Goal: Find contact information: Find contact information

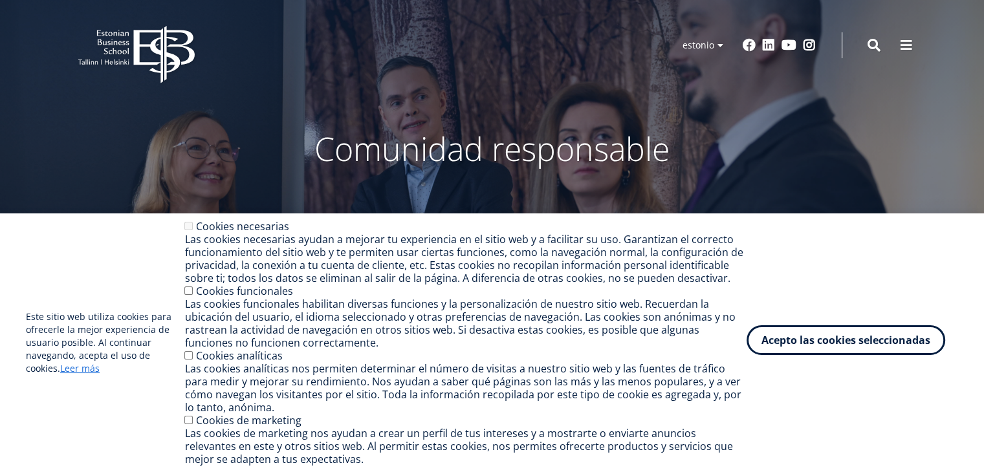
click at [908, 336] on font "Acepto las cookies seleccionadas" at bounding box center [846, 340] width 169 height 14
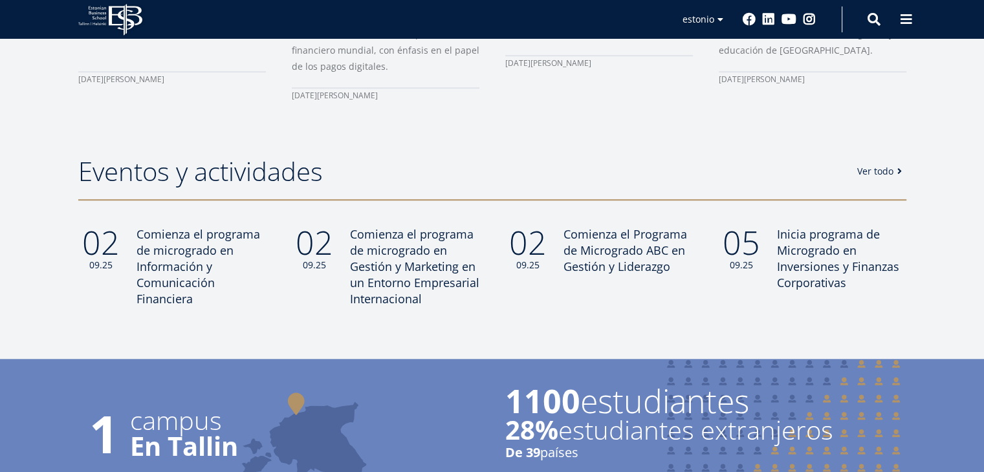
scroll to position [938, 0]
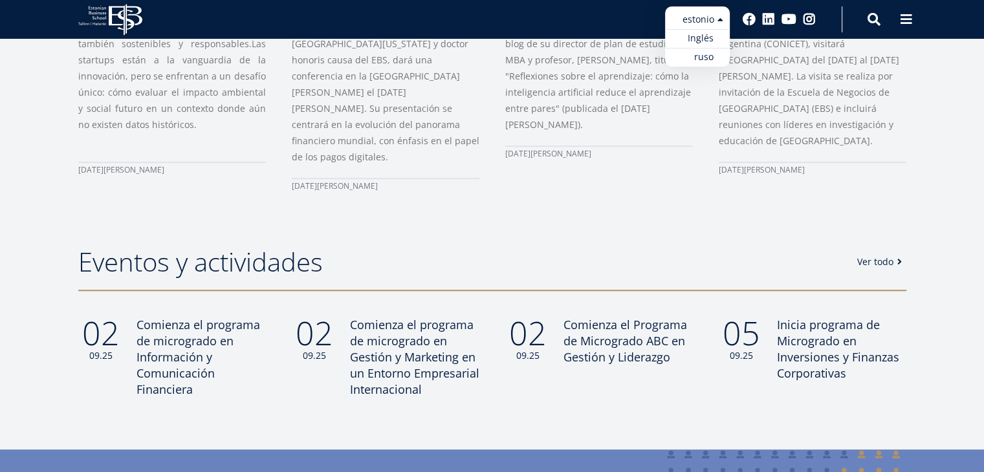
click at [719, 19] on ul "estonio Inglés ruso" at bounding box center [697, 36] width 65 height 60
click at [702, 41] on font "Inglés" at bounding box center [689, 38] width 26 height 12
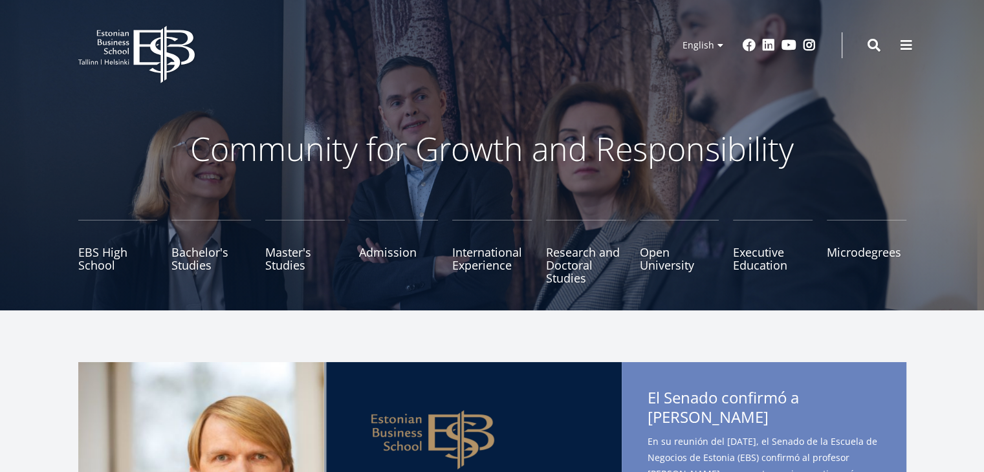
click at [158, 43] on icon "EBS Logo Created with Sketch." at bounding box center [136, 55] width 117 height 58
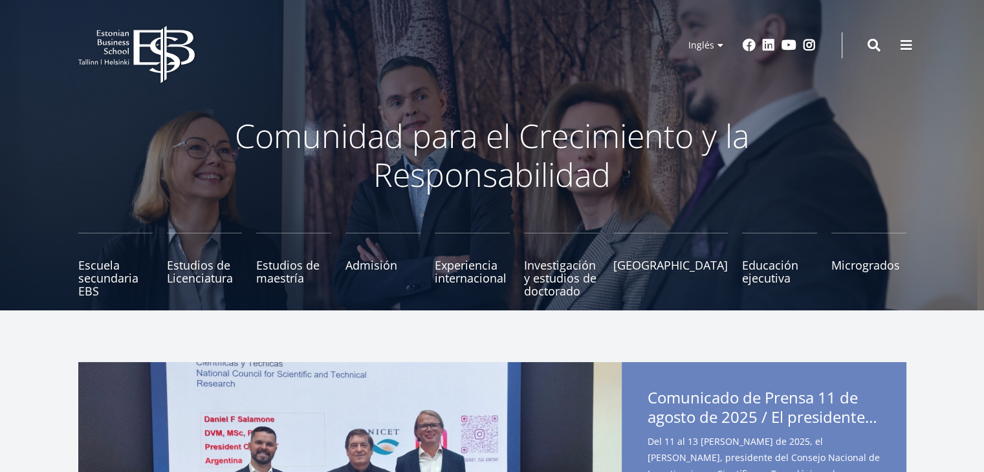
click at [350, 128] on font "Comunidad para el Crecimiento y la Responsabilidad" at bounding box center [492, 155] width 515 height 83
click at [131, 43] on icon "EBS Logo Created with Sketch." at bounding box center [136, 55] width 117 height 58
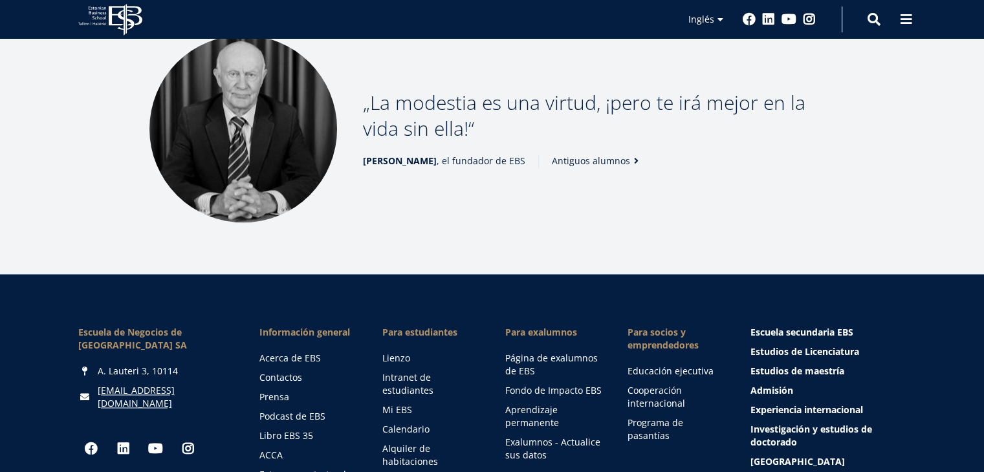
scroll to position [1812, 0]
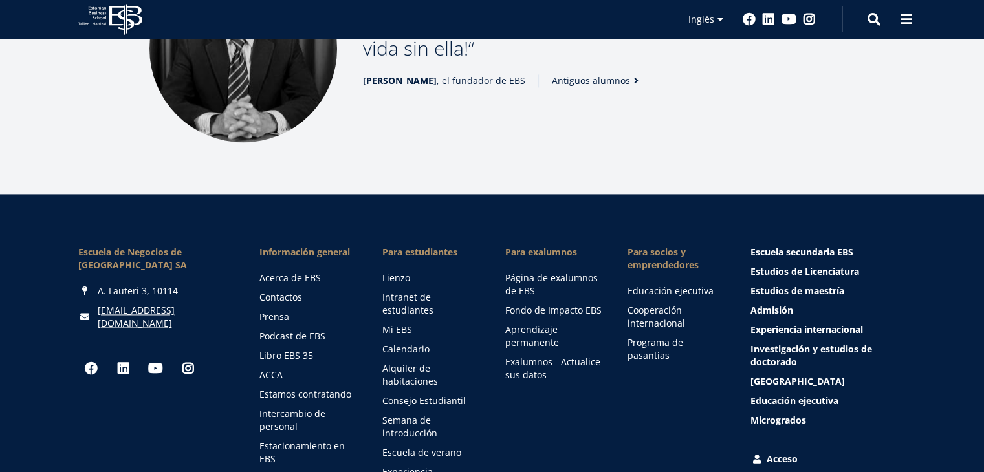
click at [94, 285] on div "A. Lauteri 3, 10114" at bounding box center [156, 291] width 156 height 13
drag, startPoint x: 97, startPoint y: 242, endPoint x: 186, endPoint y: 247, distance: 88.8
click at [186, 285] on div "A. Lauteri 3, 10114" at bounding box center [156, 291] width 156 height 13
copy font "A. Lauteri 3, 10114"
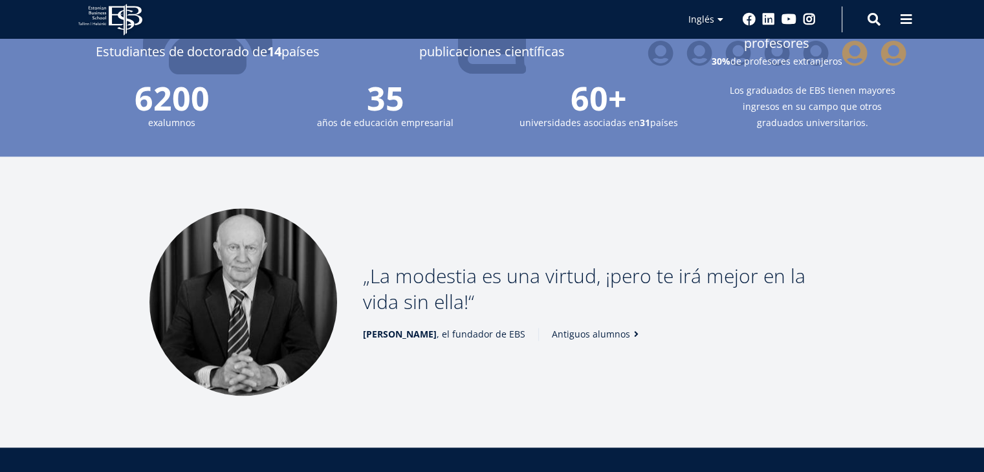
scroll to position [1553, 0]
